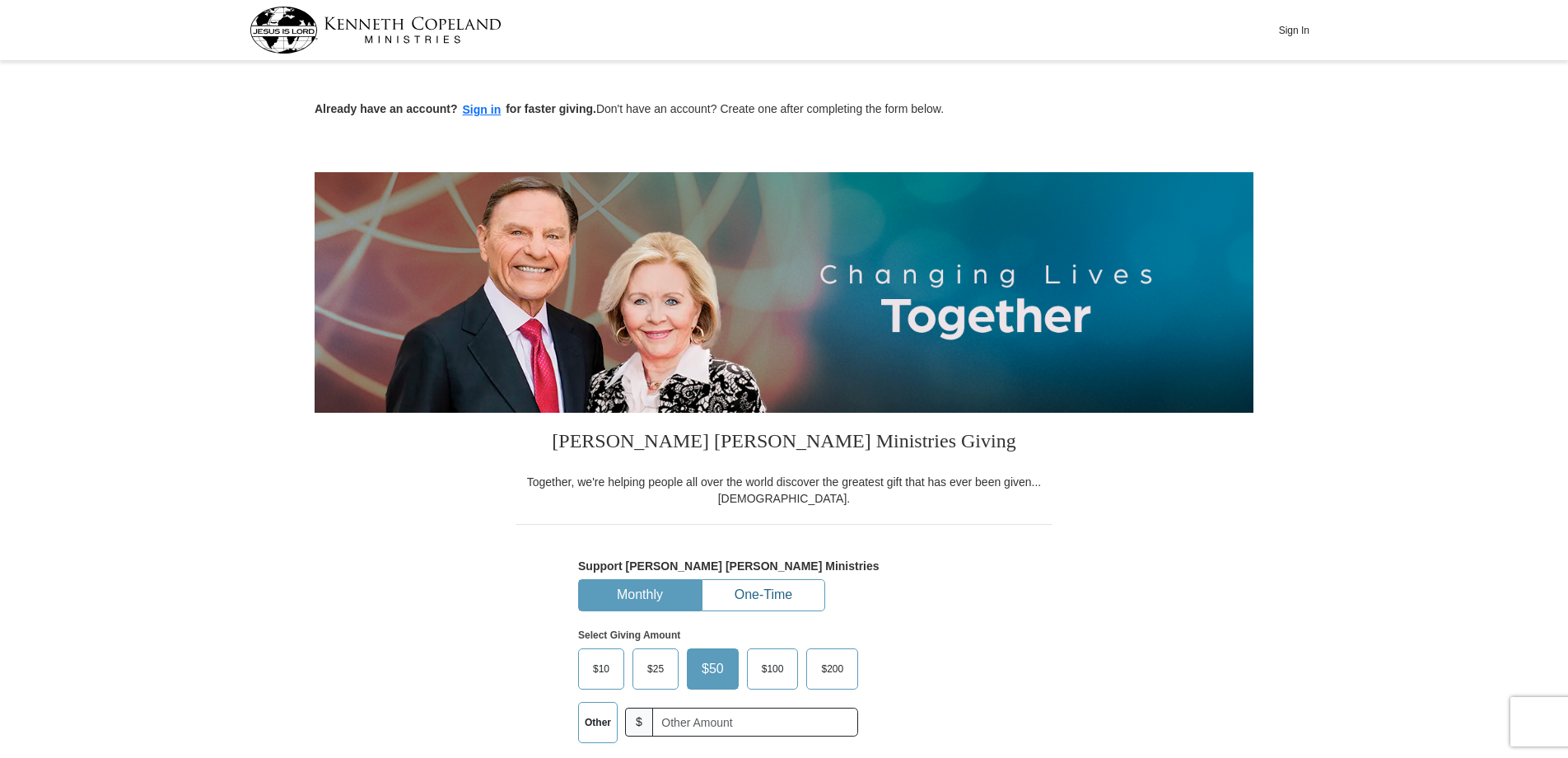
click at [778, 592] on button "One-Time" at bounding box center [764, 596] width 122 height 30
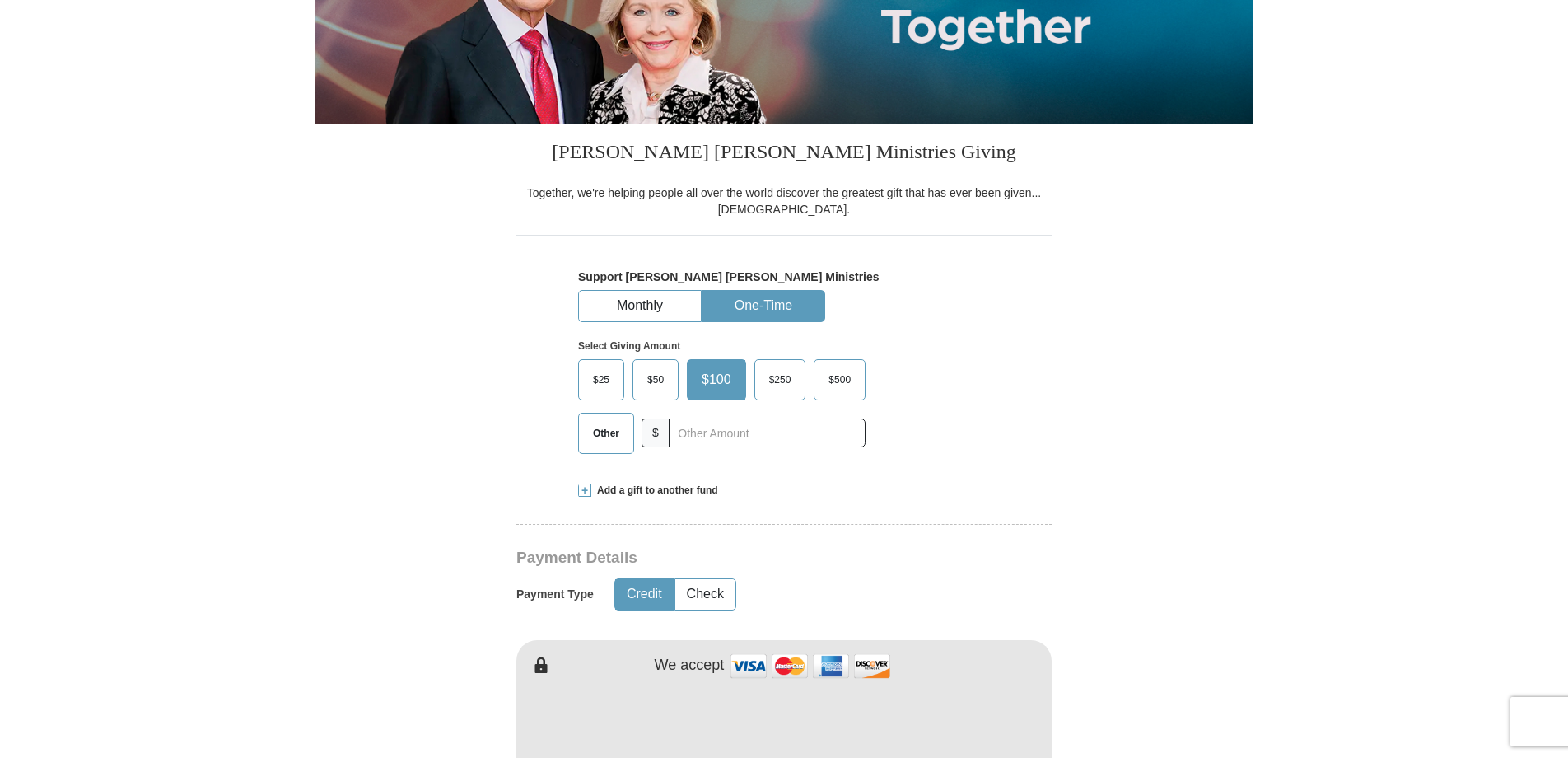
scroll to position [330, 0]
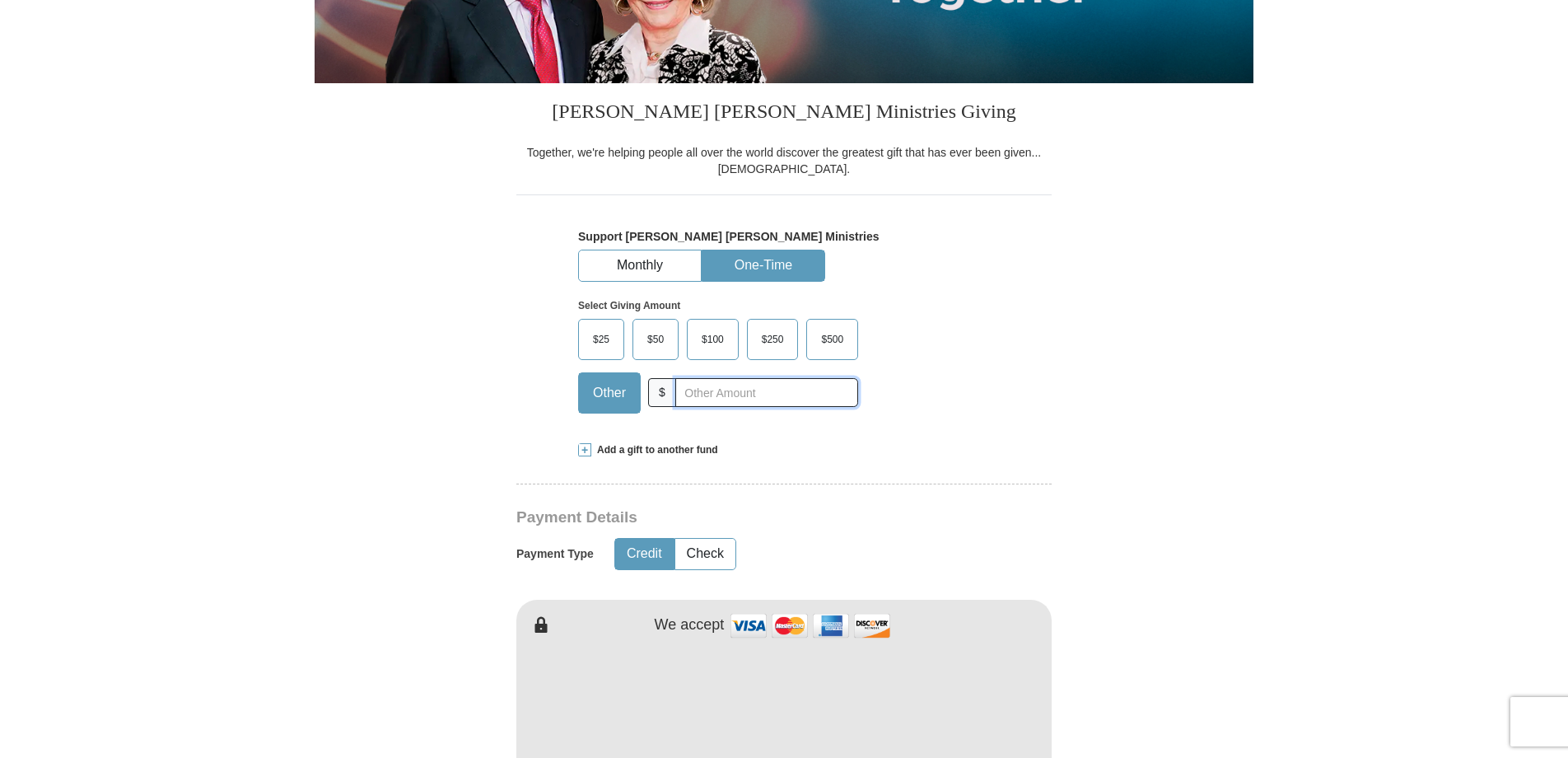
click at [734, 398] on input "text" at bounding box center [766, 392] width 183 height 28
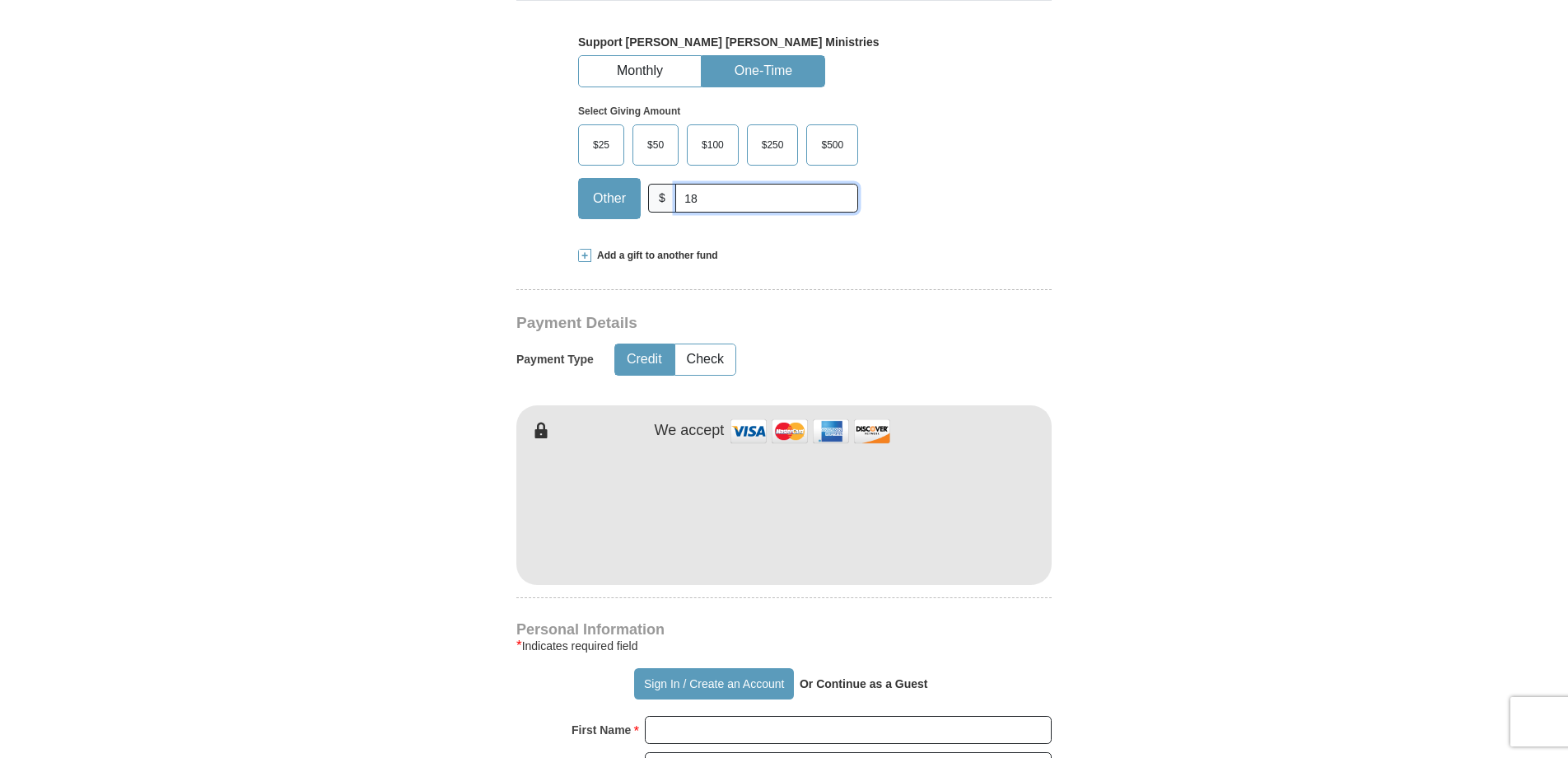
scroll to position [577, 0]
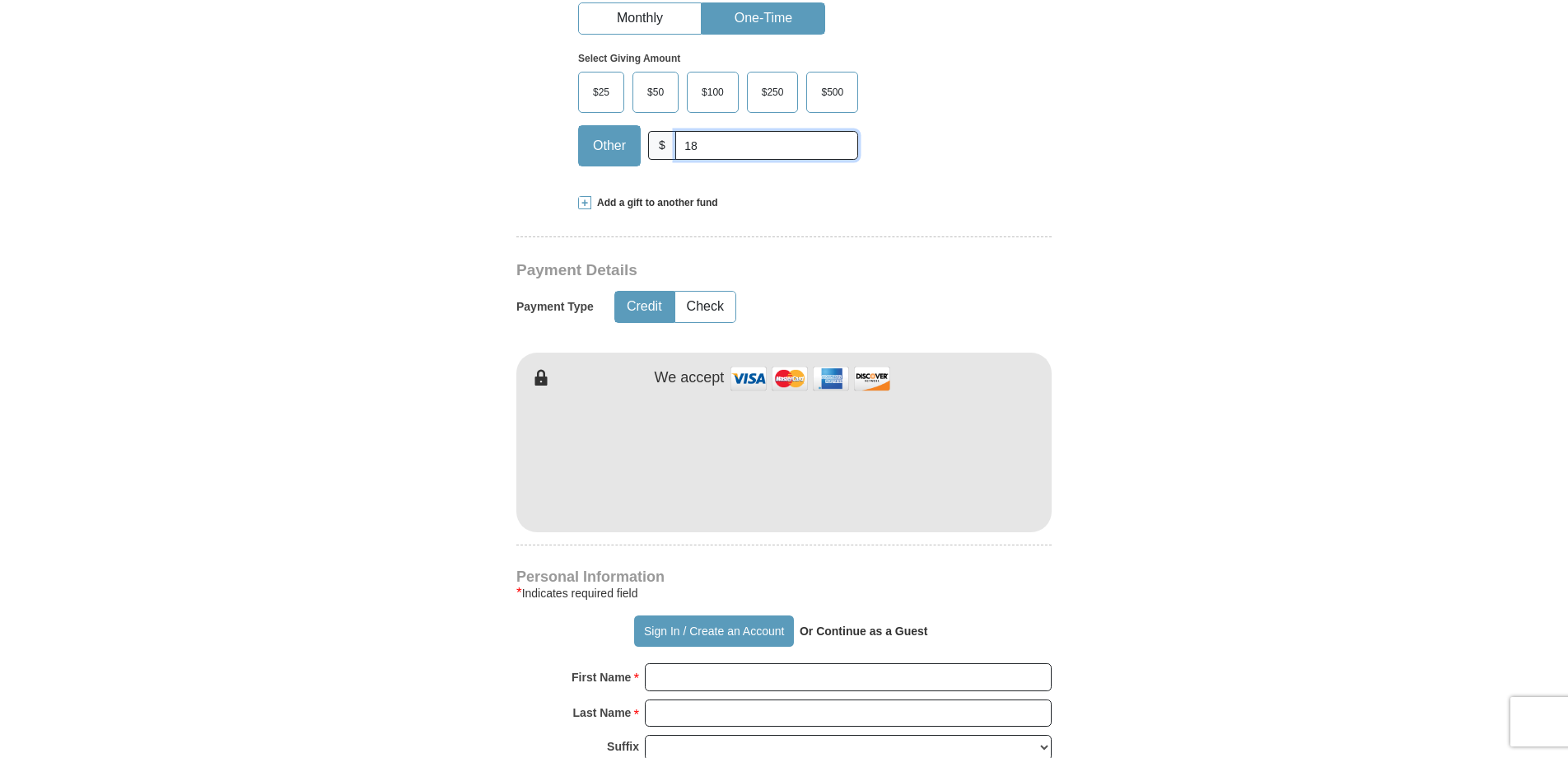
type input "18"
click at [1184, 521] on form "Already have an account? Sign in for faster giving. Don't have an account? Crea…" at bounding box center [784, 498] width 939 height 2018
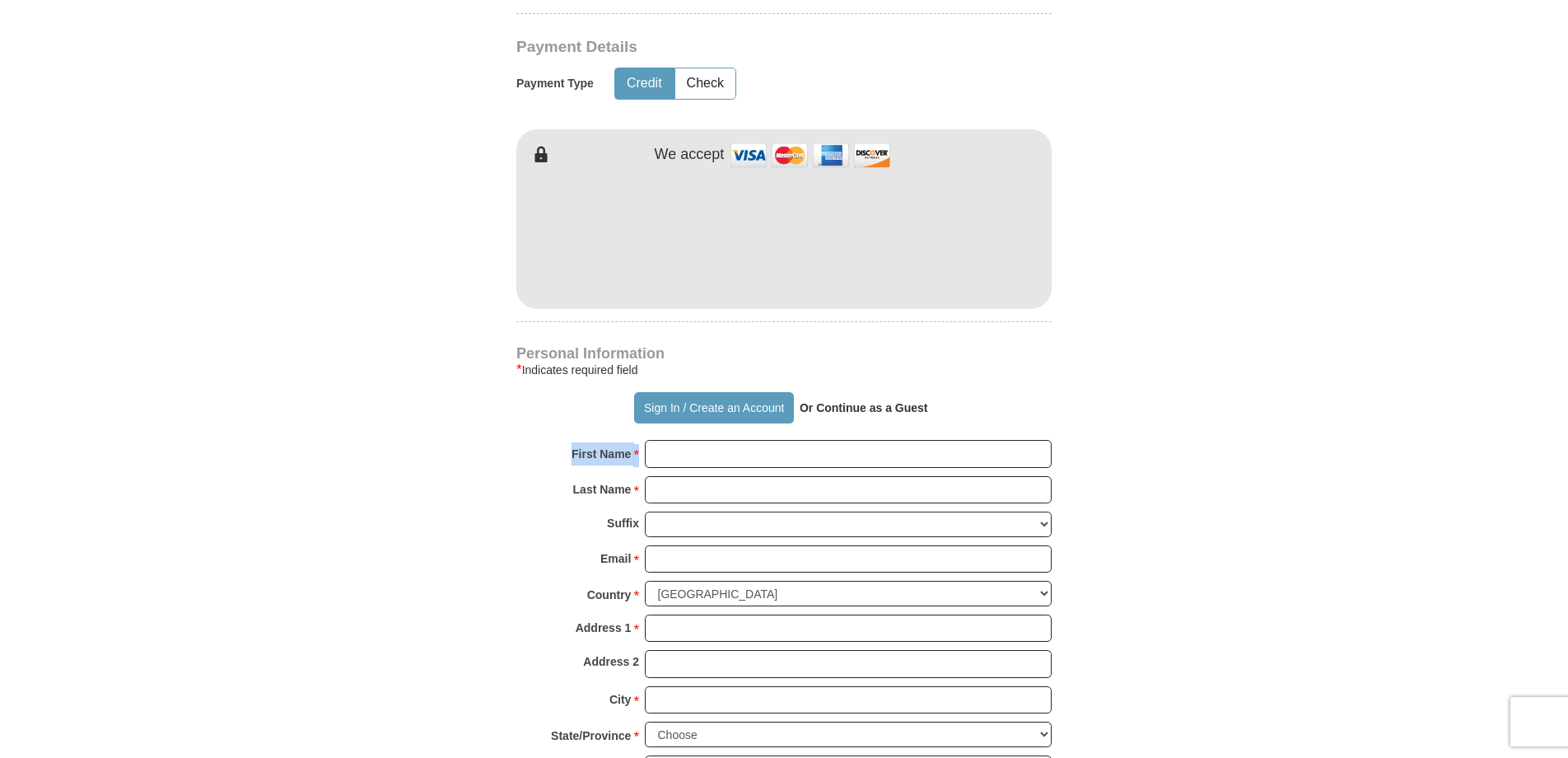
scroll to position [824, 0]
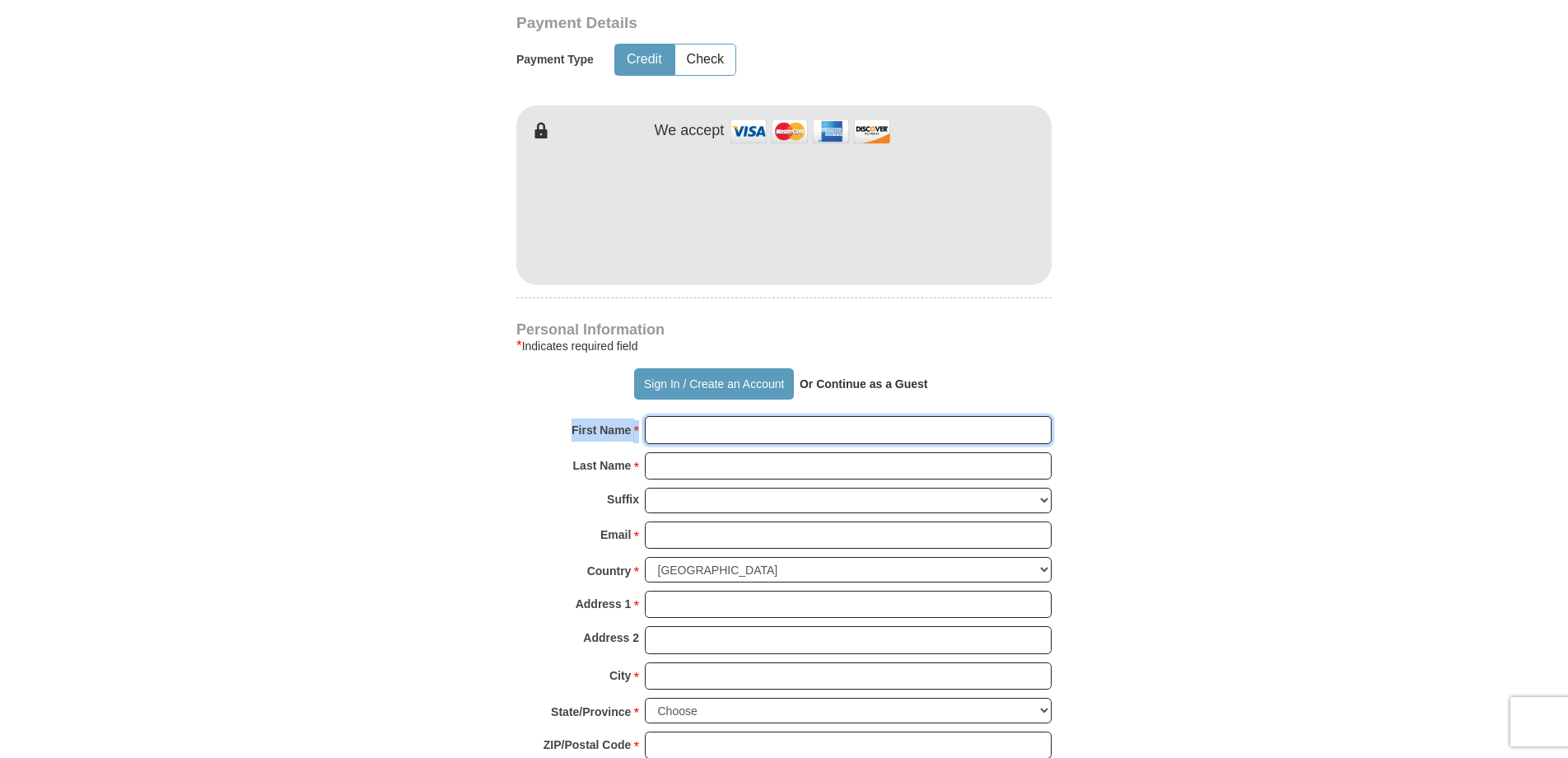
click at [708, 435] on input "First Name *" at bounding box center [848, 429] width 406 height 28
type input "Olden"
type input "[PERSON_NAME]"
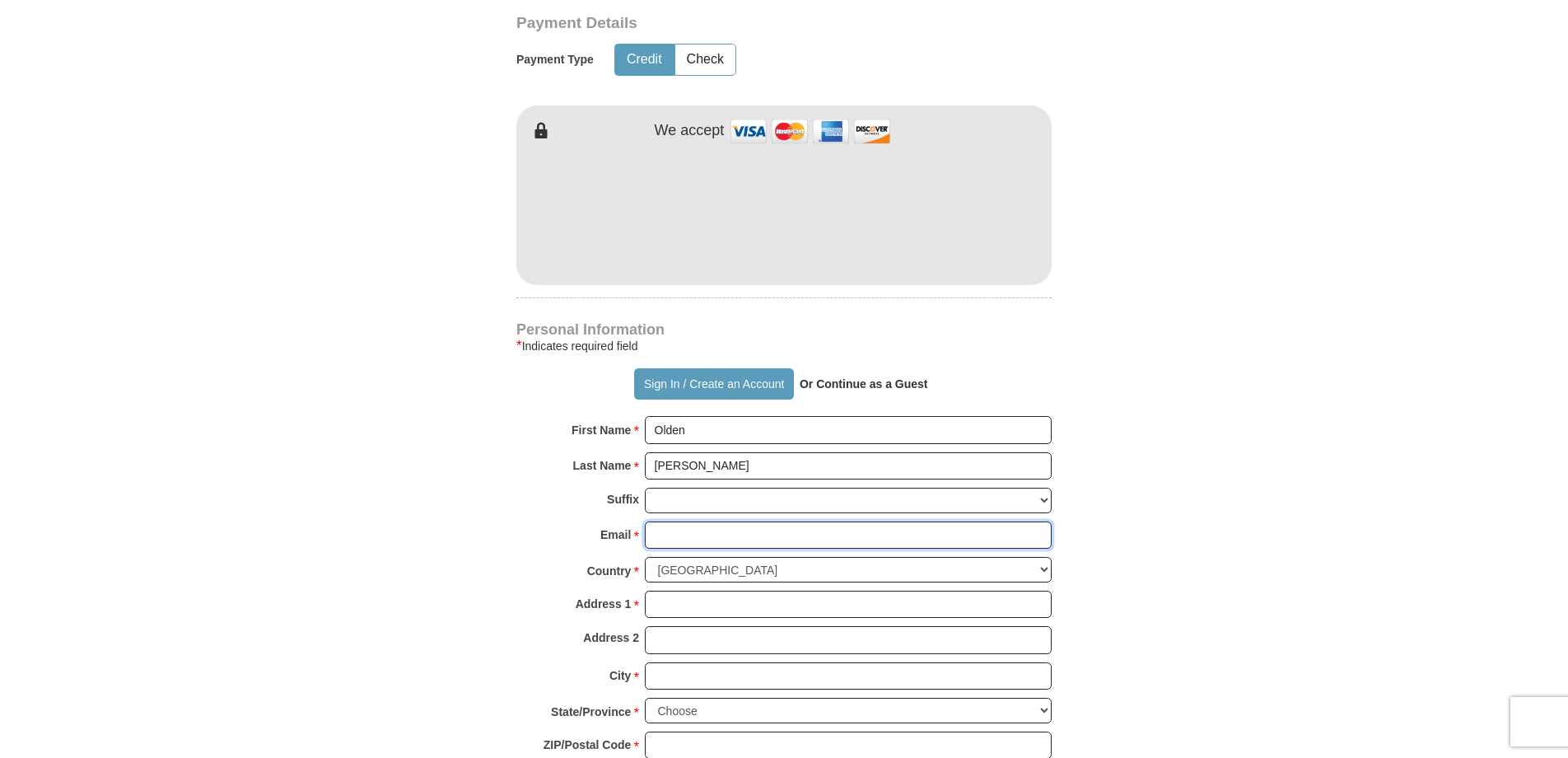
type input "[EMAIL_ADDRESS][DOMAIN_NAME]"
type input "Box 15247"
type input "[GEOGRAPHIC_DATA]"
select select "WA"
type input "99215"
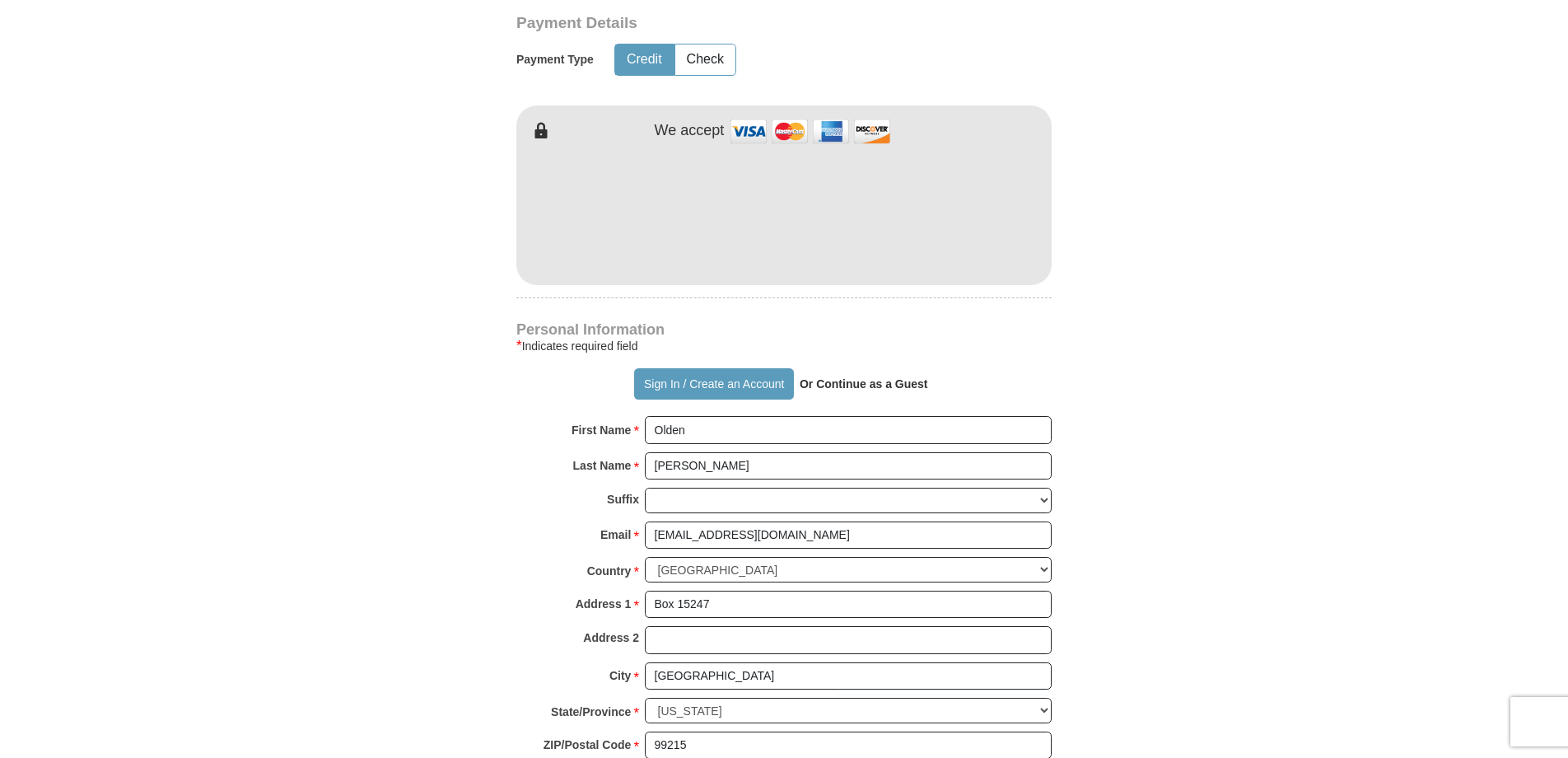
type input "5094996730"
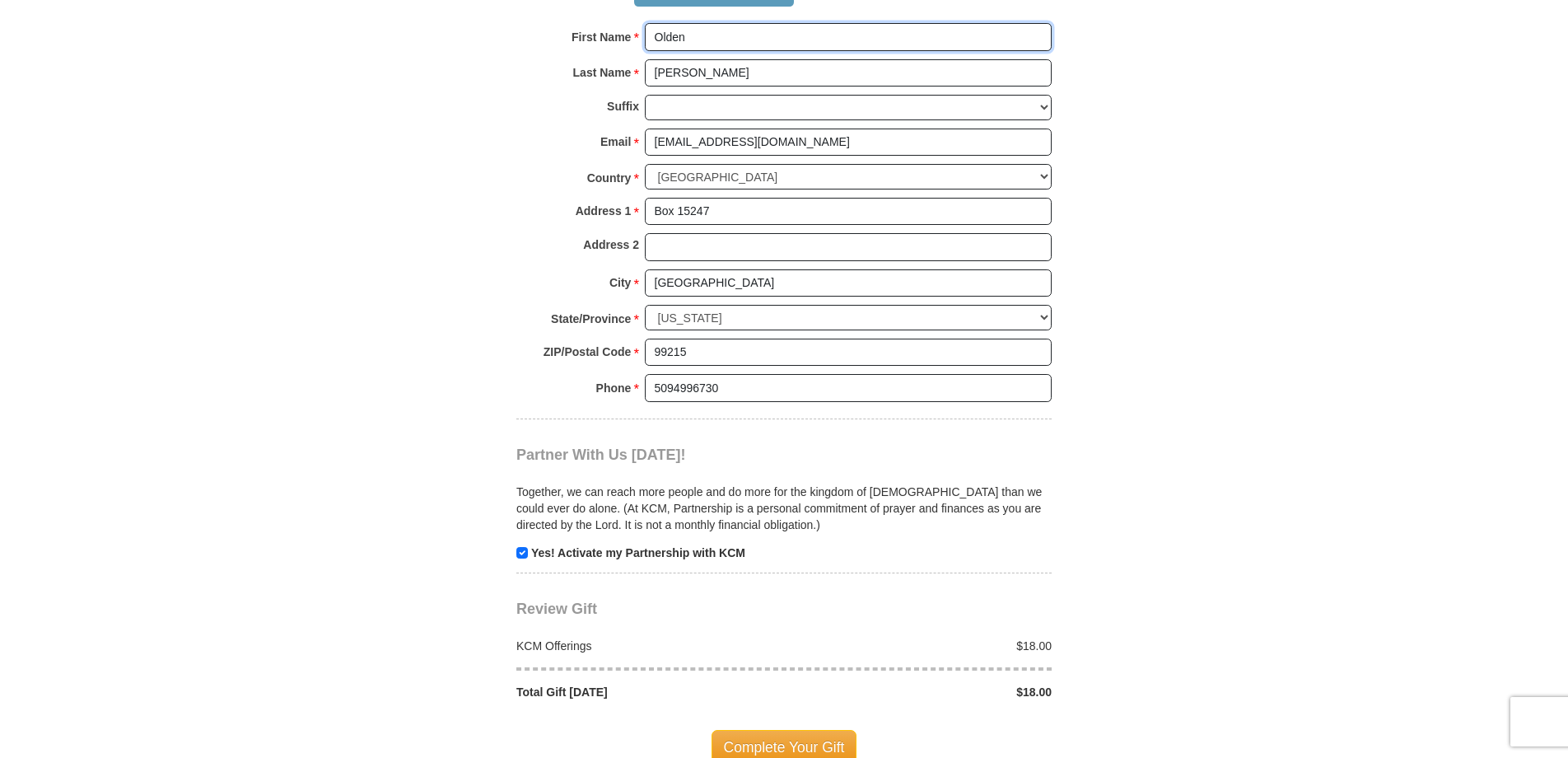
scroll to position [1236, 0]
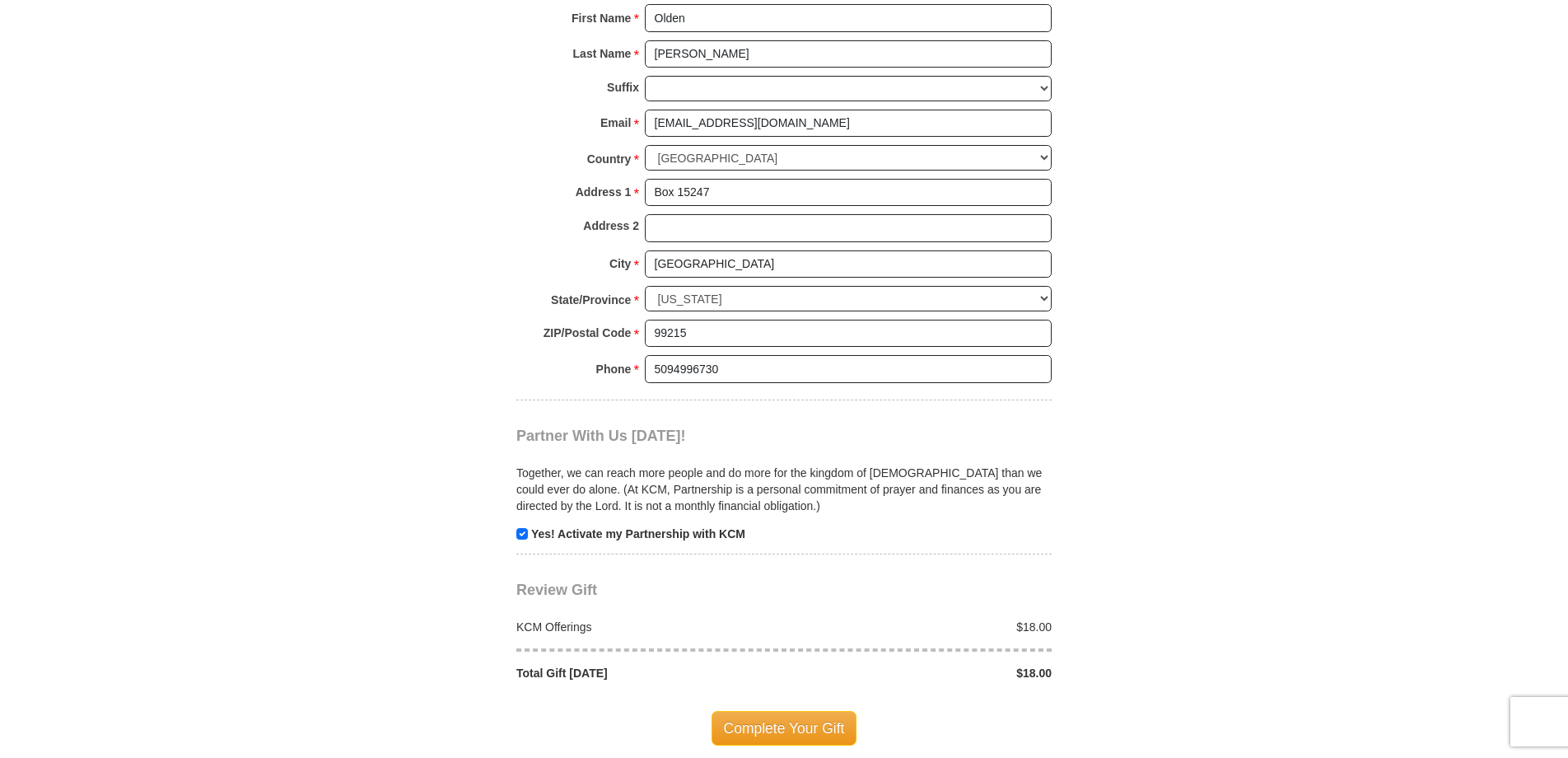
drag, startPoint x: 827, startPoint y: 726, endPoint x: 838, endPoint y: 730, distance: 11.7
click at [838, 730] on span "Complete Your Gift" at bounding box center [784, 728] width 146 height 34
